Goal: Task Accomplishment & Management: Manage account settings

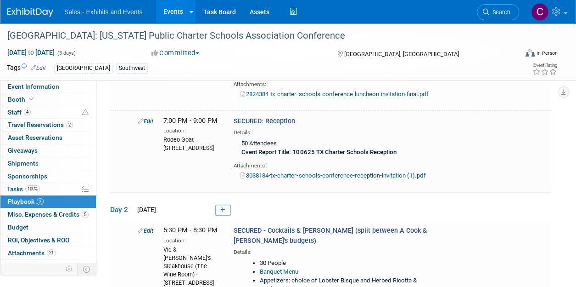
click at [178, 12] on link "Events" at bounding box center [173, 11] width 34 height 23
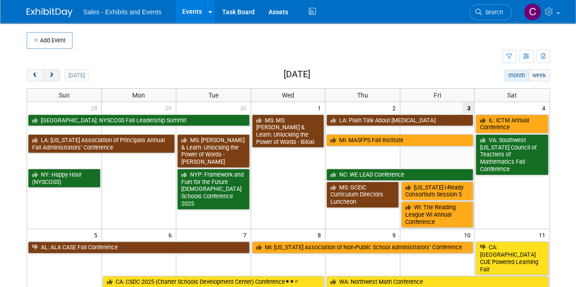
click at [54, 77] on span "next" at bounding box center [51, 76] width 7 height 6
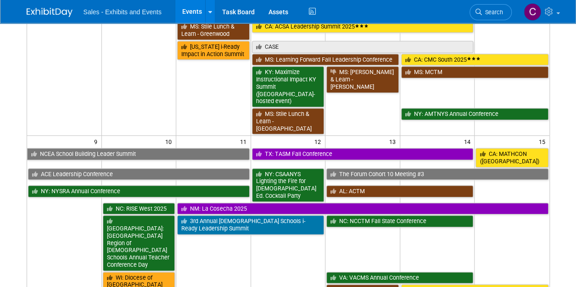
scroll to position [577, 0]
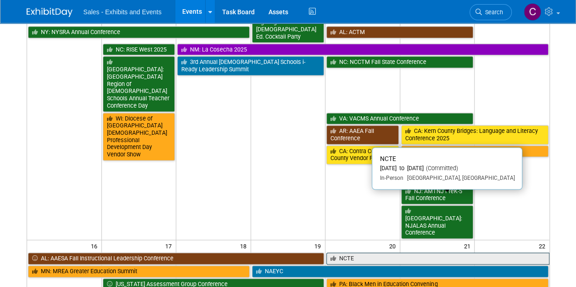
click at [357, 252] on link "NCTE" at bounding box center [438, 258] width 223 height 12
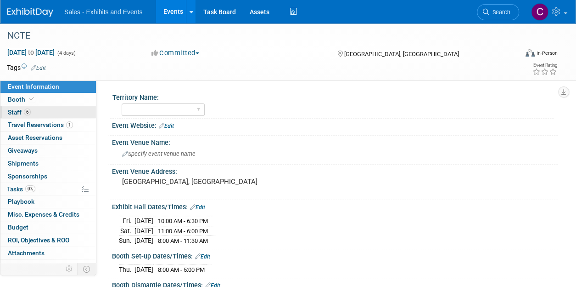
click at [17, 115] on span "Staff 6" at bounding box center [19, 111] width 23 height 7
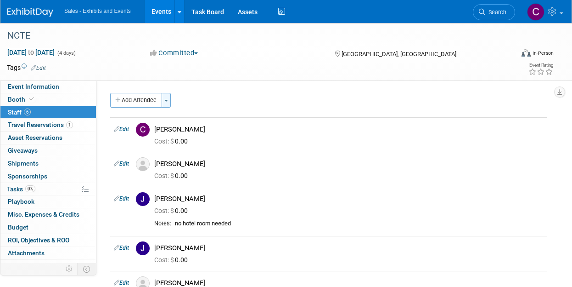
click at [168, 99] on button "Toggle Dropdown" at bounding box center [166, 100] width 9 height 15
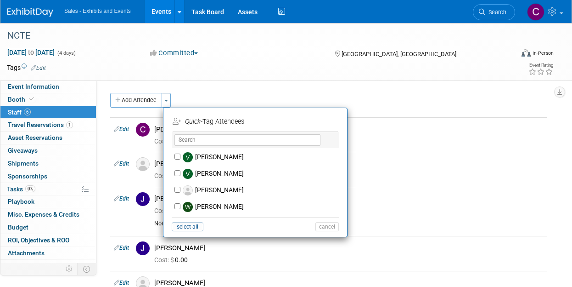
scroll to position [4836, 0]
click at [177, 170] on input "Vikki Halstead" at bounding box center [178, 173] width 6 height 6
checkbox input "true"
click at [327, 123] on button "Apply" at bounding box center [324, 121] width 28 height 13
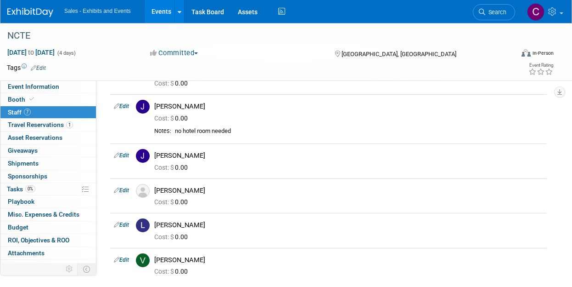
scroll to position [95, 0]
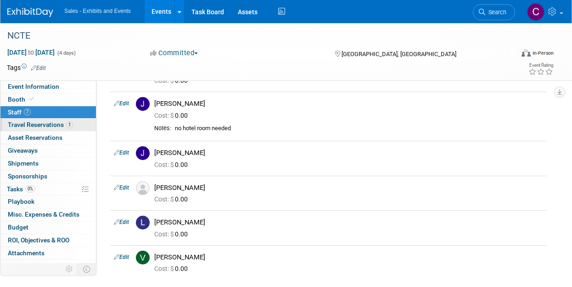
click at [46, 122] on span "Travel Reservations 1" at bounding box center [40, 124] width 65 height 7
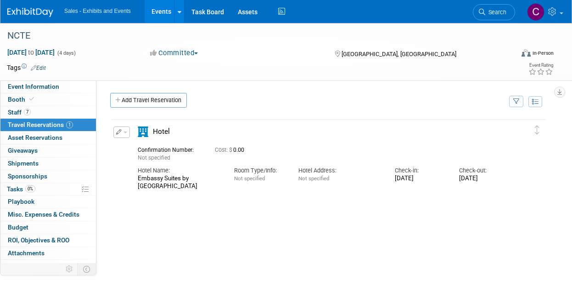
click at [169, 16] on link "Events" at bounding box center [162, 11] width 34 height 23
